Goal: Information Seeking & Learning: Check status

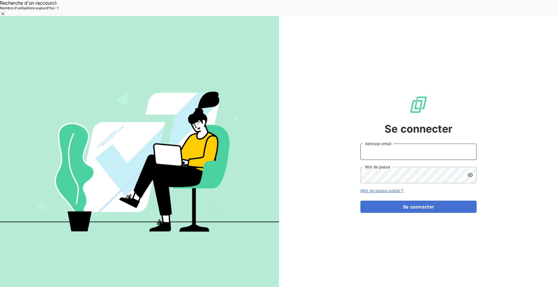
type input "[EMAIL_ADDRESS][DOMAIN_NAME]"
click at [414, 201] on button "Se connecter" at bounding box center [419, 207] width 116 height 12
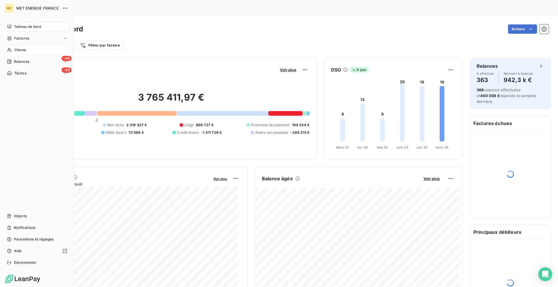
click at [31, 49] on div "Clients" at bounding box center [37, 49] width 65 height 9
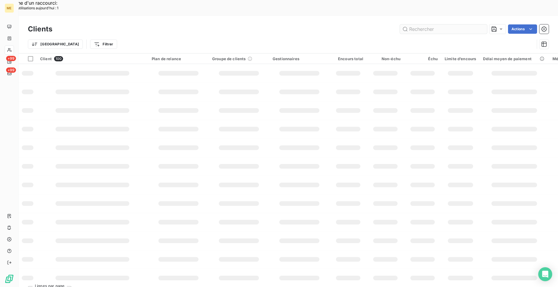
click at [433, 24] on input "text" at bounding box center [443, 28] width 87 height 9
click at [420, 24] on input "METFRA000000940" at bounding box center [443, 28] width 87 height 9
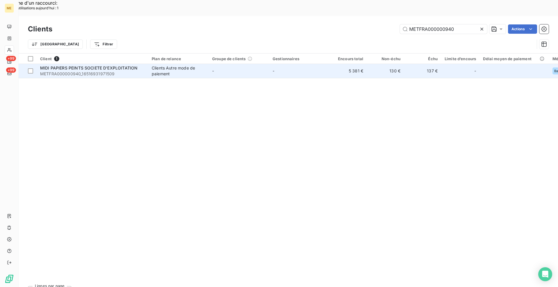
type input "METFRA000000940"
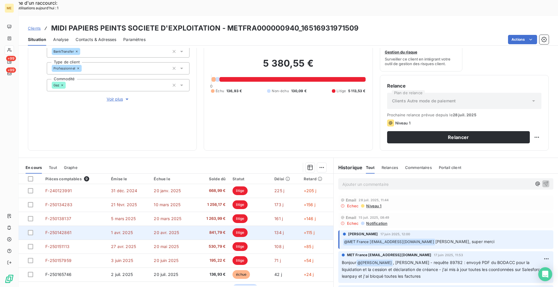
scroll to position [24, 0]
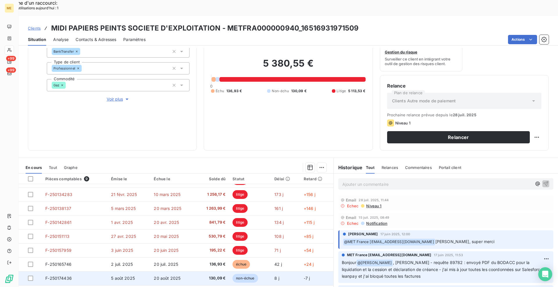
click at [48, 276] on span "F-250174436" at bounding box center [58, 278] width 26 height 5
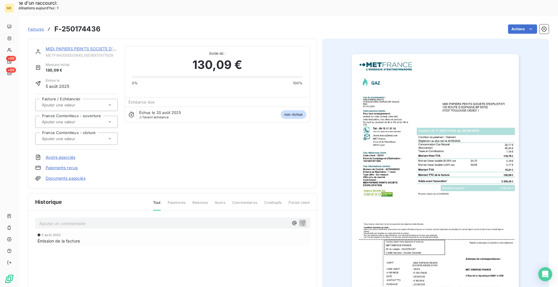
click at [105, 46] on link "MIDI PAPIERS PEINTS SOCIETE D'EXPLOITATION" at bounding box center [94, 48] width 97 height 5
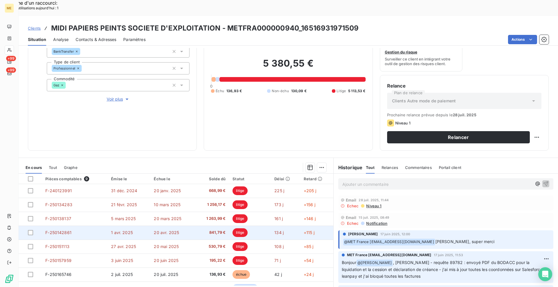
scroll to position [24, 0]
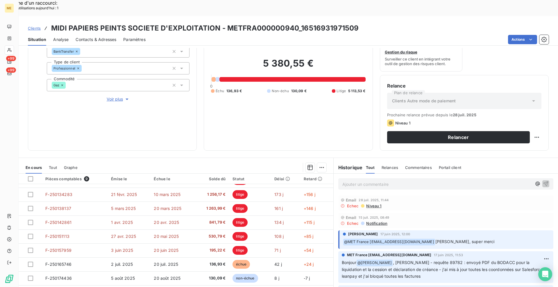
drag, startPoint x: 199, startPoint y: 135, endPoint x: 160, endPoint y: 134, distance: 38.7
click at [199, 135] on div "Informations client Gestionnaires Aucun Propriétés Client Méthode de paiement B…" at bounding box center [289, 175] width 540 height 255
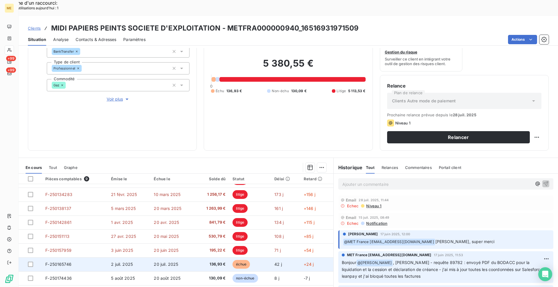
click at [69, 257] on td "F-250165746" at bounding box center [75, 264] width 66 height 14
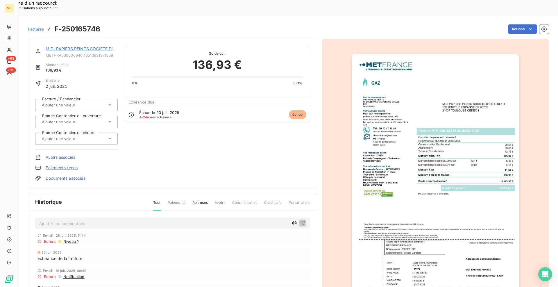
click at [452, 205] on img "button" at bounding box center [435, 172] width 167 height 237
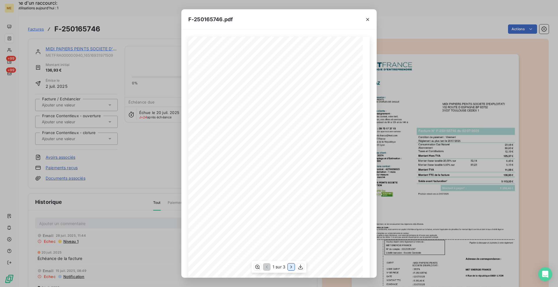
click at [292, 269] on icon "button" at bounding box center [291, 267] width 6 height 6
click at [367, 18] on icon "button" at bounding box center [367, 19] width 3 height 3
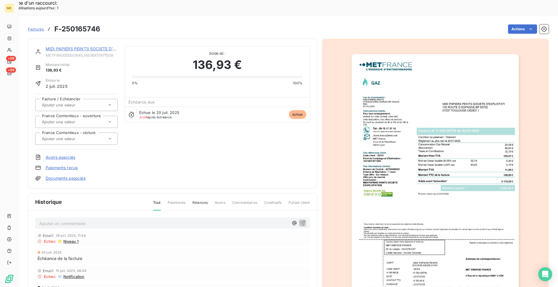
drag, startPoint x: 73, startPoint y: 32, endPoint x: 0, endPoint y: 109, distance: 105.9
click at [73, 46] on link "MIDI PAPIERS PEINTS SOCIETE D'EXPLOITATION" at bounding box center [94, 48] width 97 height 5
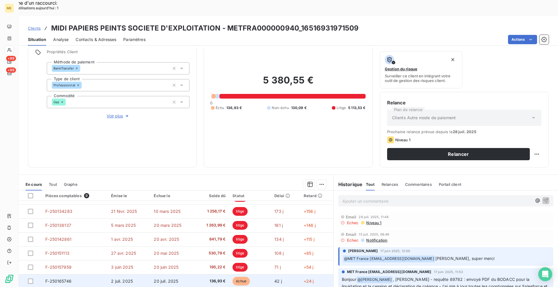
scroll to position [58, 0]
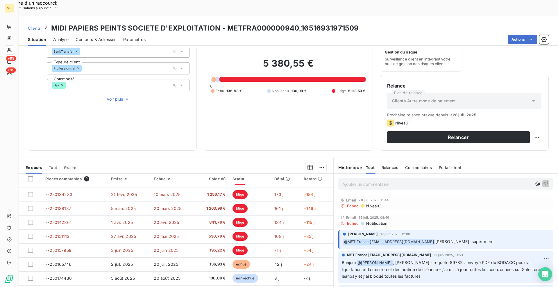
click at [199, 132] on div "Informations client Gestionnaires Aucun Propriétés Client Méthode de paiement B…" at bounding box center [289, 72] width 540 height 157
click at [33, 26] on span "Clients" at bounding box center [34, 28] width 13 height 5
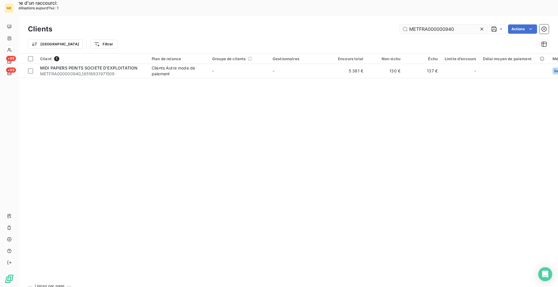
click at [445, 24] on input "METFRA000000940" at bounding box center [443, 28] width 87 height 9
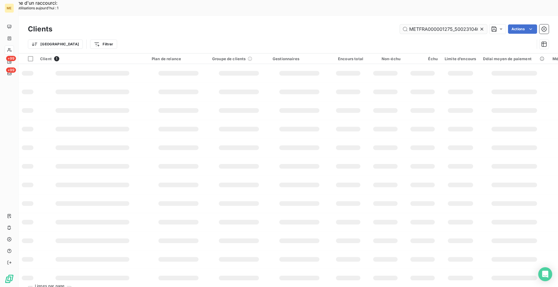
scroll to position [0, 16]
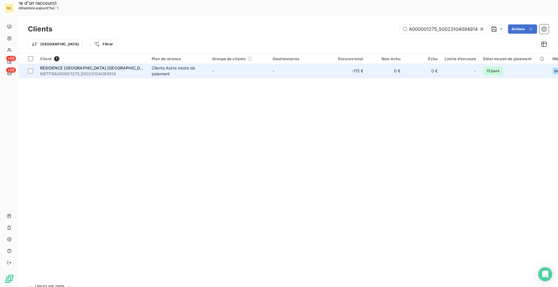
type input "METFRA000001275_50023104094914"
click at [150, 64] on td "Clients Autre mode de paiement" at bounding box center [178, 71] width 60 height 14
